Goal: Task Accomplishment & Management: Complete application form

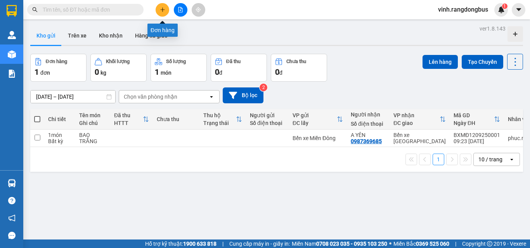
click at [160, 9] on icon "plus" at bounding box center [162, 9] width 5 height 5
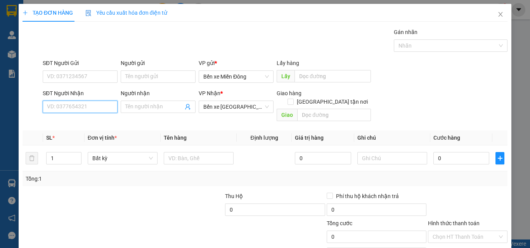
click at [59, 109] on input "SĐT Người Nhận" at bounding box center [80, 107] width 75 height 12
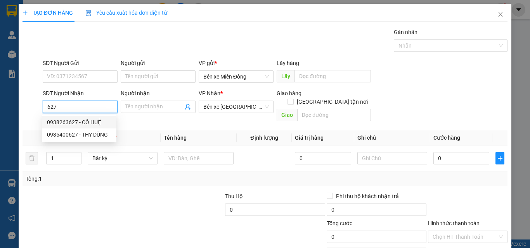
click at [81, 122] on div "0938263627 - CÔ HUỆ" at bounding box center [79, 122] width 65 height 9
type input "0938263627"
type input "CÔ HUỆ"
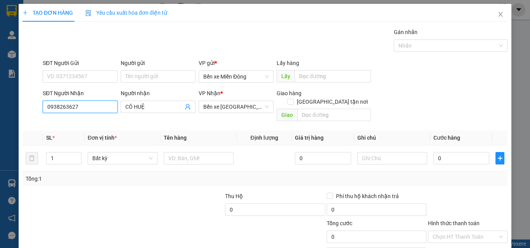
type input "80.000"
type input "0938263627"
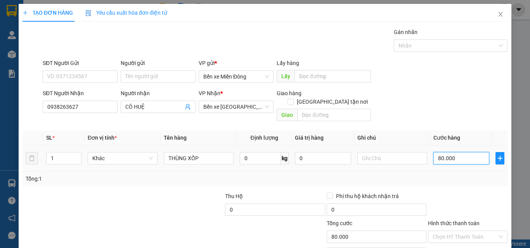
click at [463, 152] on input "80.000" at bounding box center [461, 158] width 56 height 12
type input "5"
type input "50"
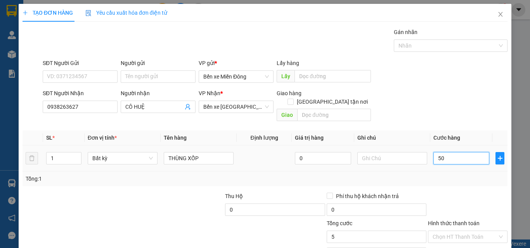
type input "50"
click at [463, 192] on div at bounding box center [467, 205] width 81 height 27
type input "50.000"
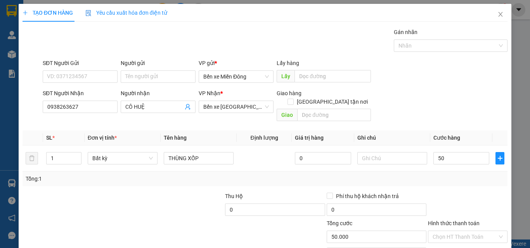
type input "50.000"
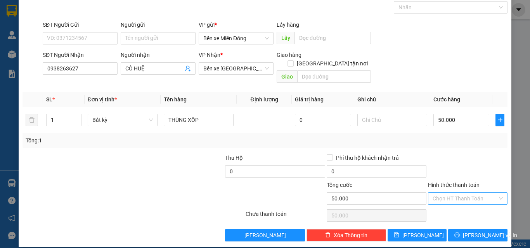
click at [464, 193] on input "Hình thức thanh toán" at bounding box center [464, 199] width 65 height 12
click at [458, 208] on div "Tại văn phòng" at bounding box center [462, 206] width 69 height 9
type input "0"
click at [416, 231] on span "[PERSON_NAME]" at bounding box center [422, 235] width 41 height 9
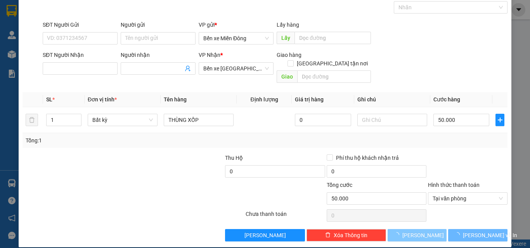
type input "0"
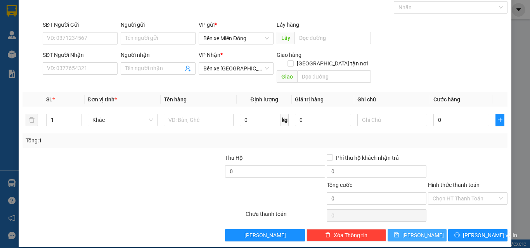
scroll to position [0, 0]
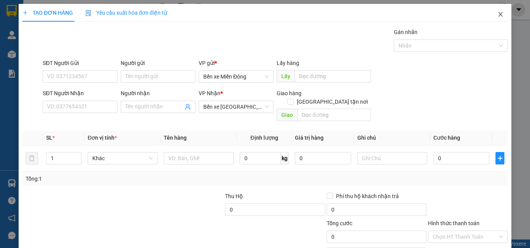
drag, startPoint x: 493, startPoint y: 12, endPoint x: 498, endPoint y: 2, distance: 11.4
click at [497, 12] on icon "close" at bounding box center [500, 14] width 6 height 6
